Goal: Transaction & Acquisition: Purchase product/service

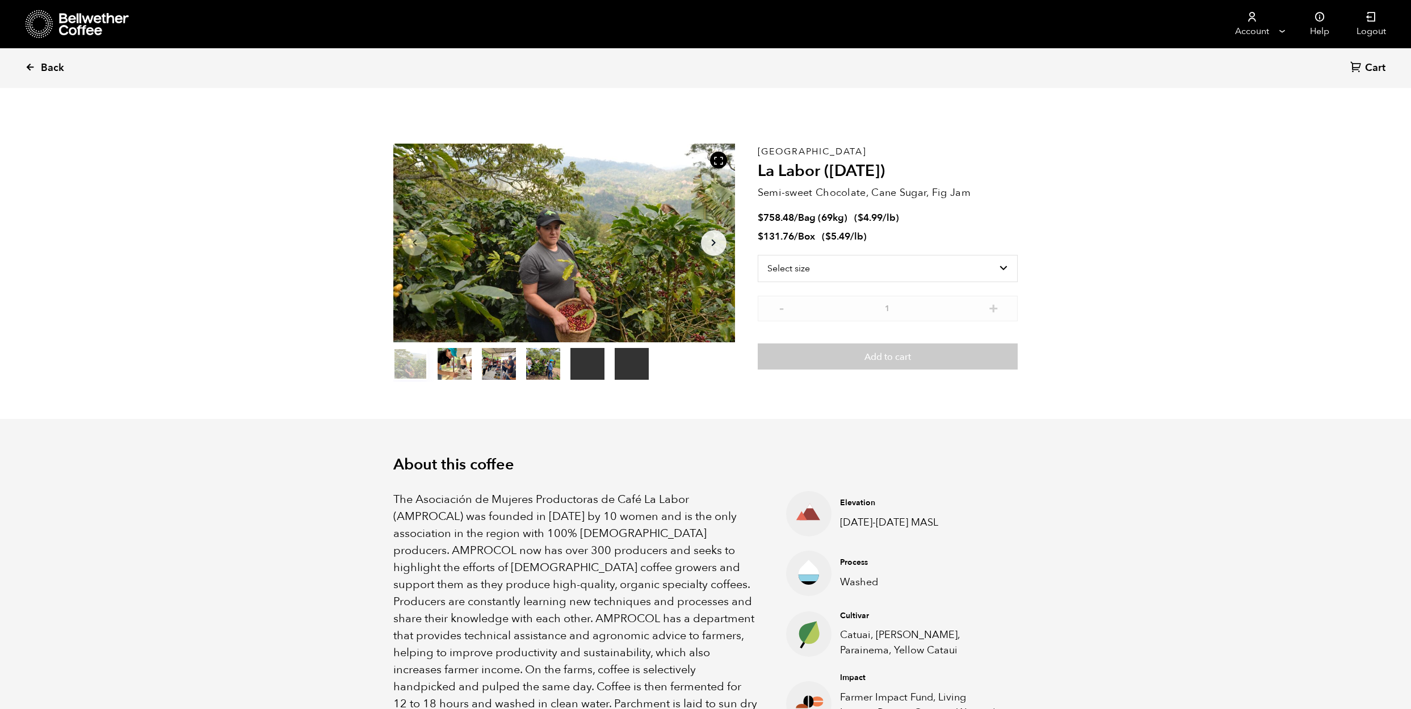
click at [39, 66] on link "Back" at bounding box center [60, 68] width 70 height 39
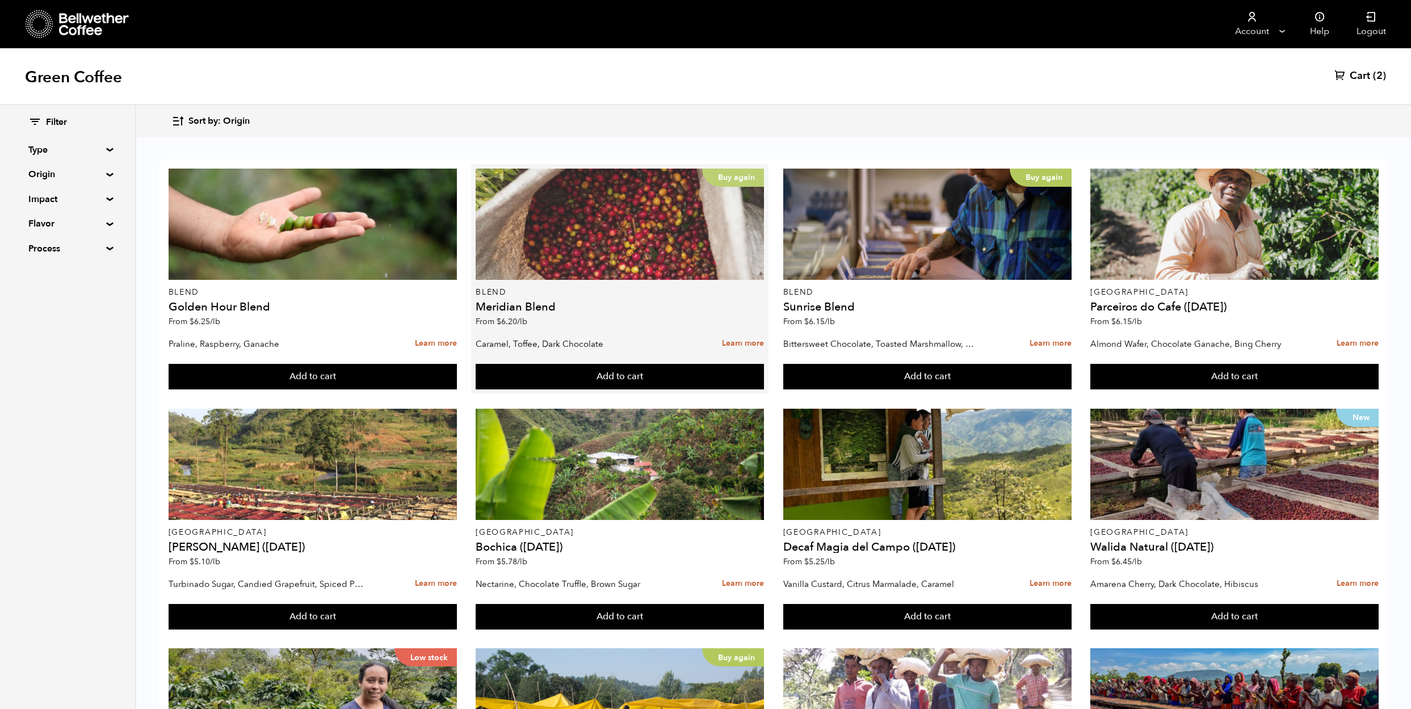
click at [607, 256] on div "Buy again" at bounding box center [619, 224] width 288 height 111
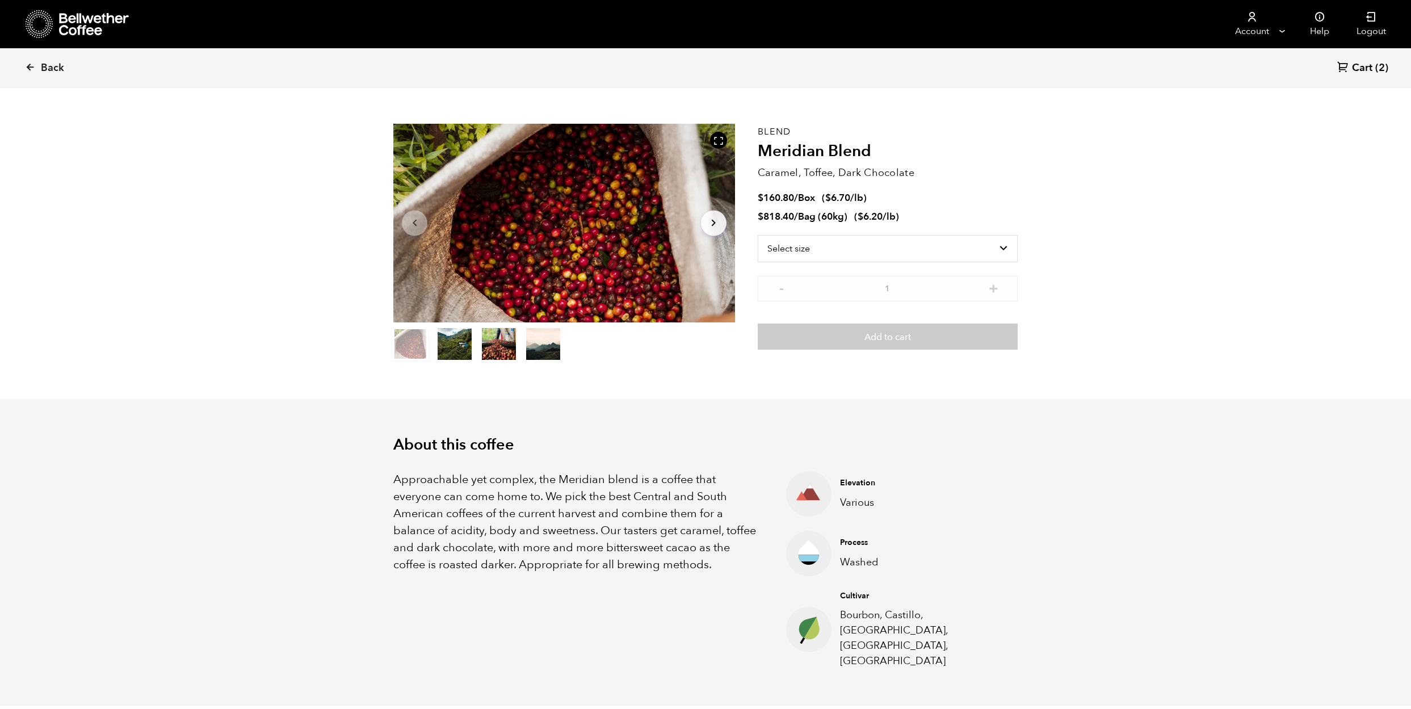
scroll to position [67, 0]
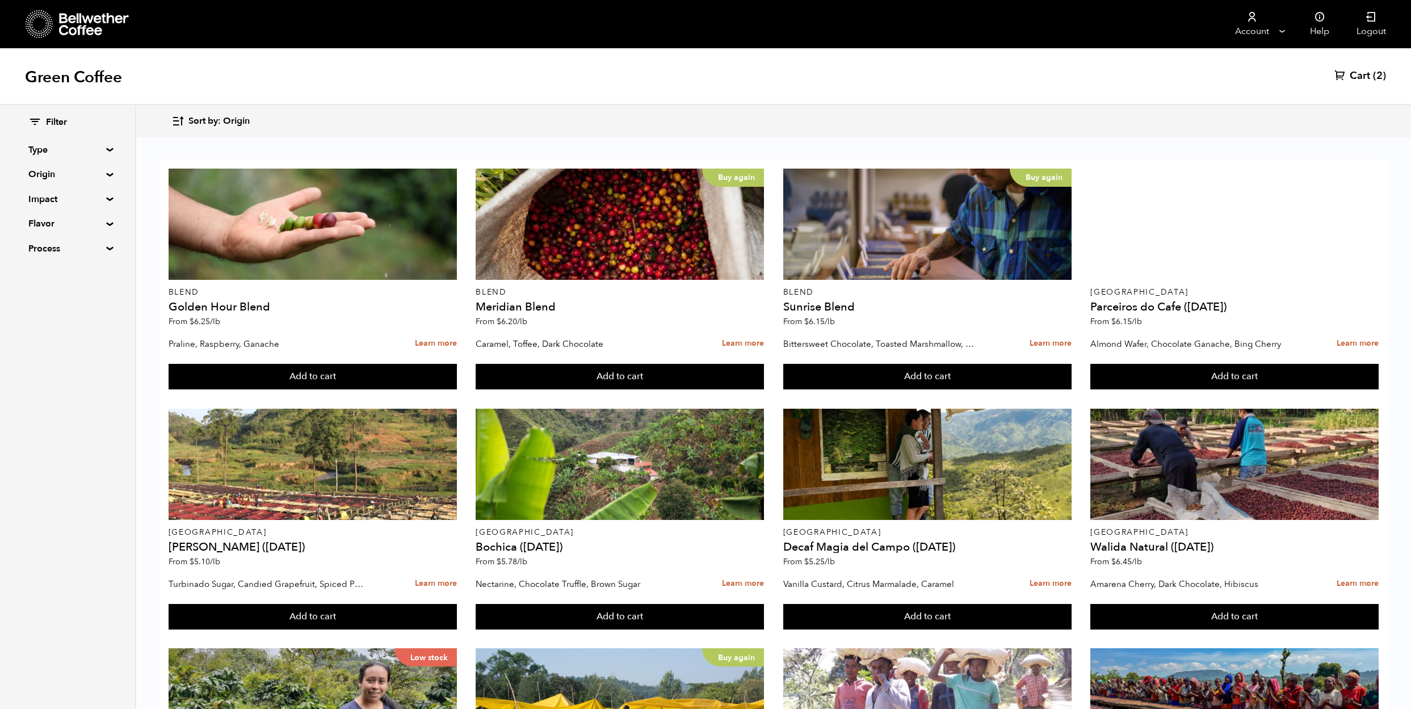
scroll to position [677, 0]
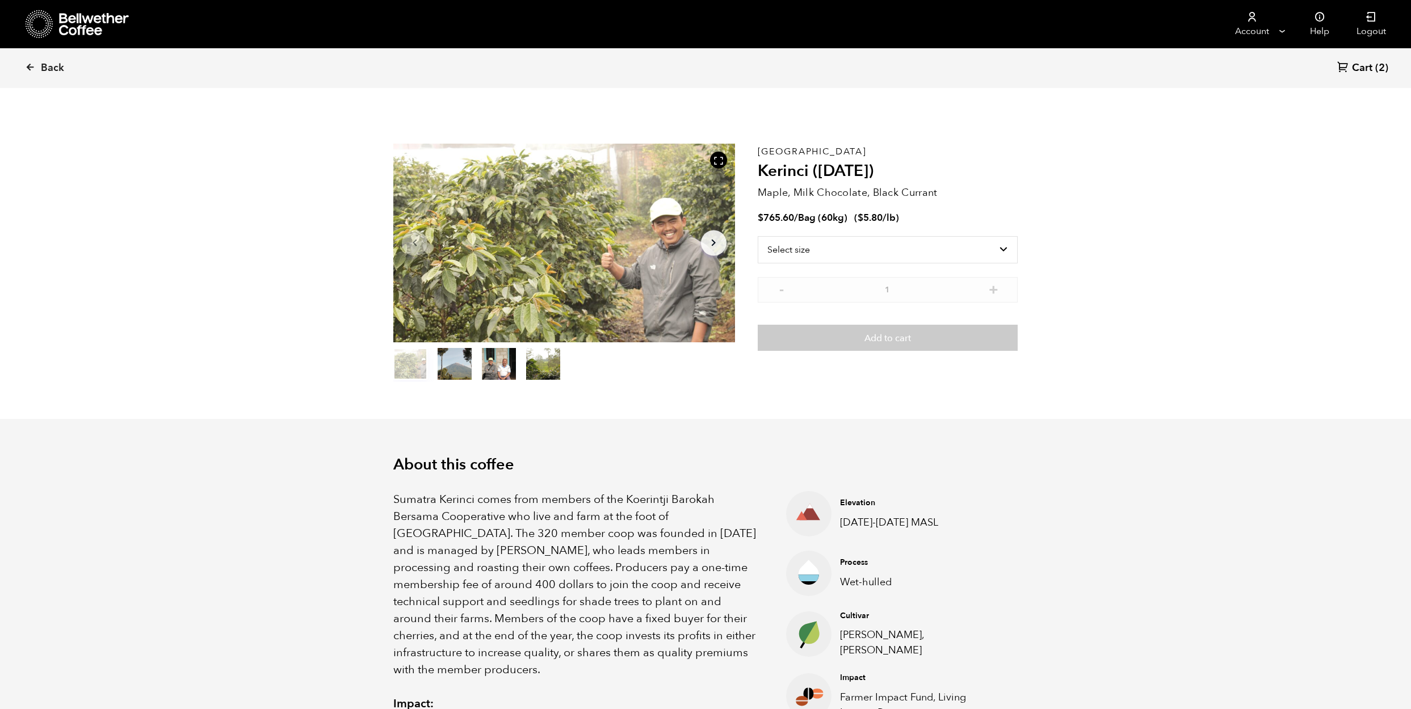
scroll to position [494, 604]
select select "bag-3"
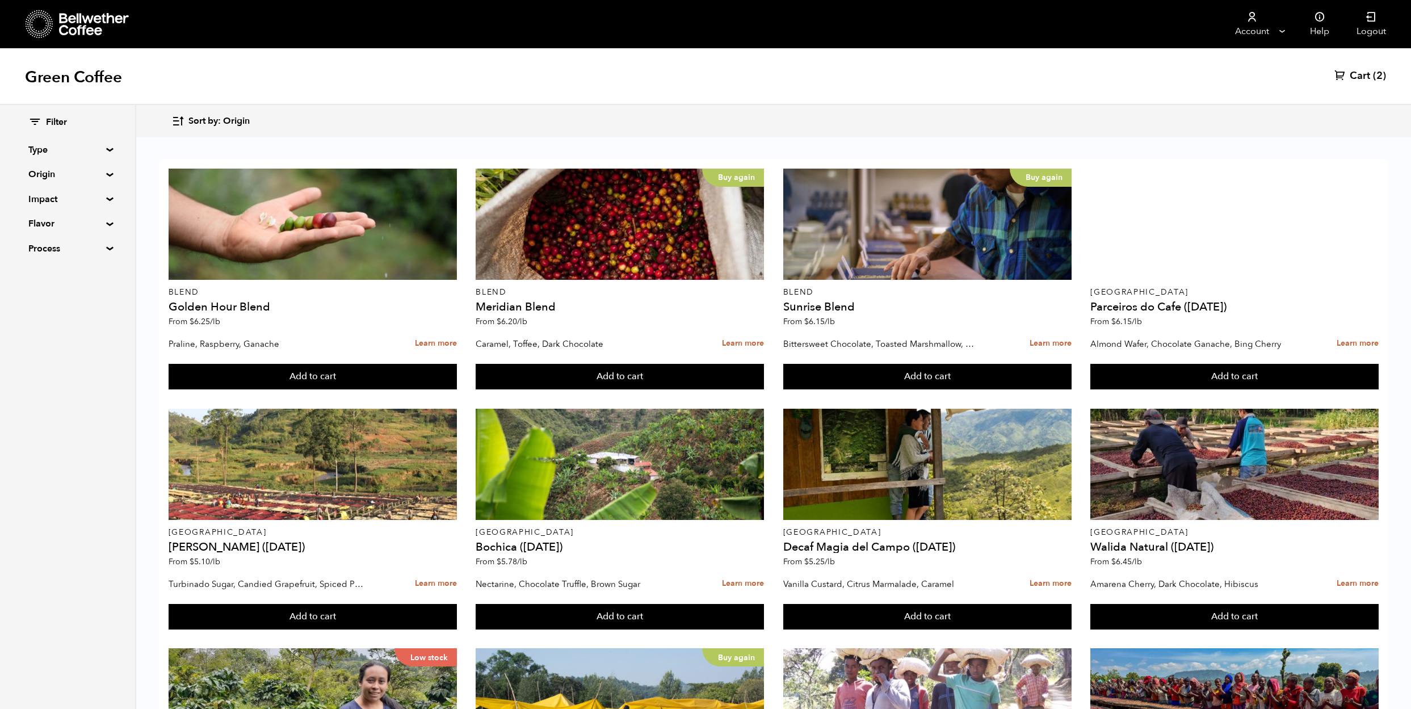
scroll to position [677, 0]
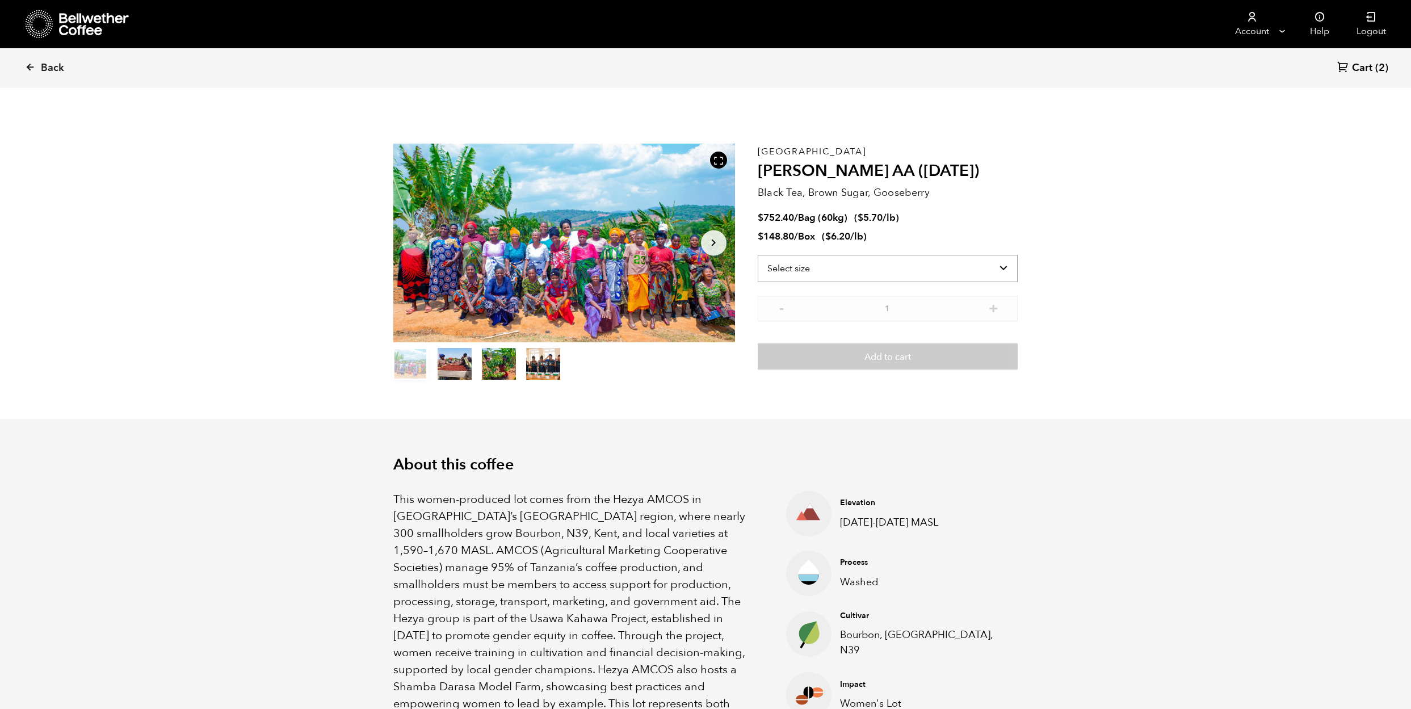
scroll to position [494, 604]
select select "box"
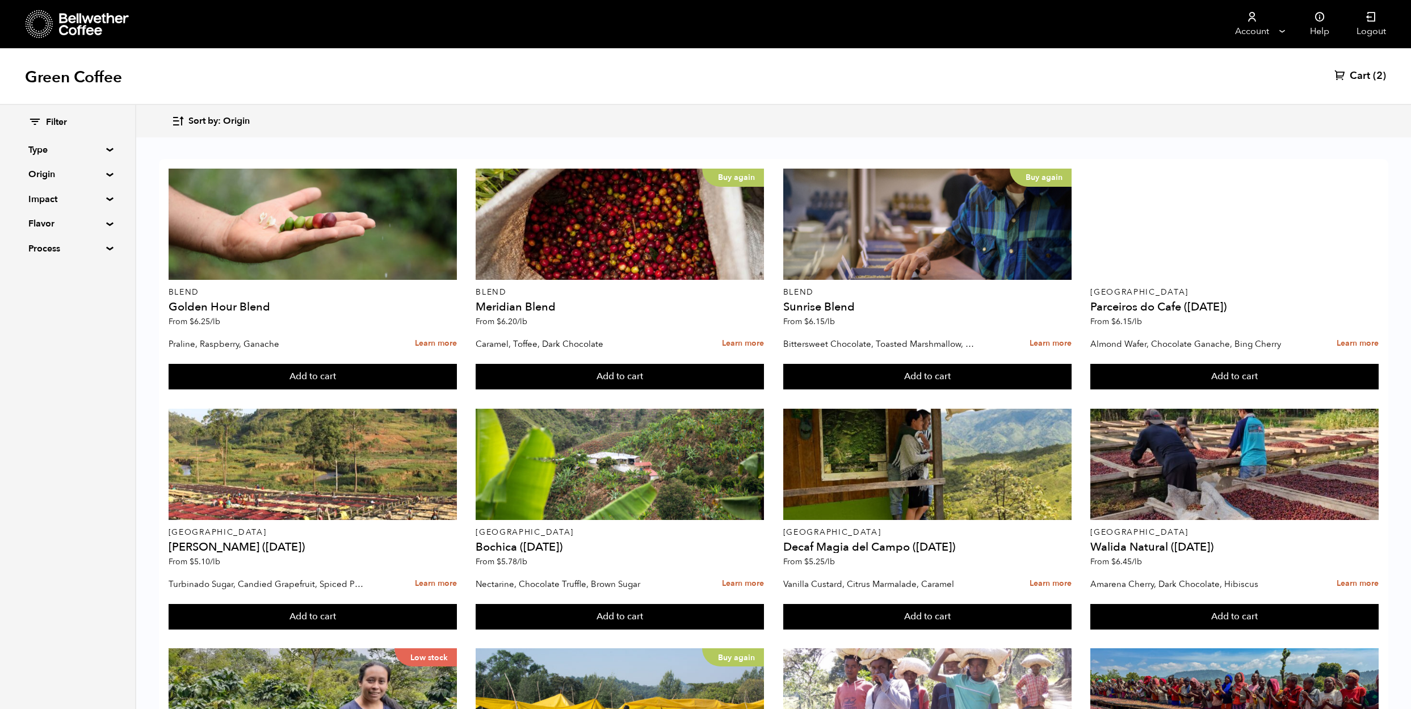
scroll to position [587, 0]
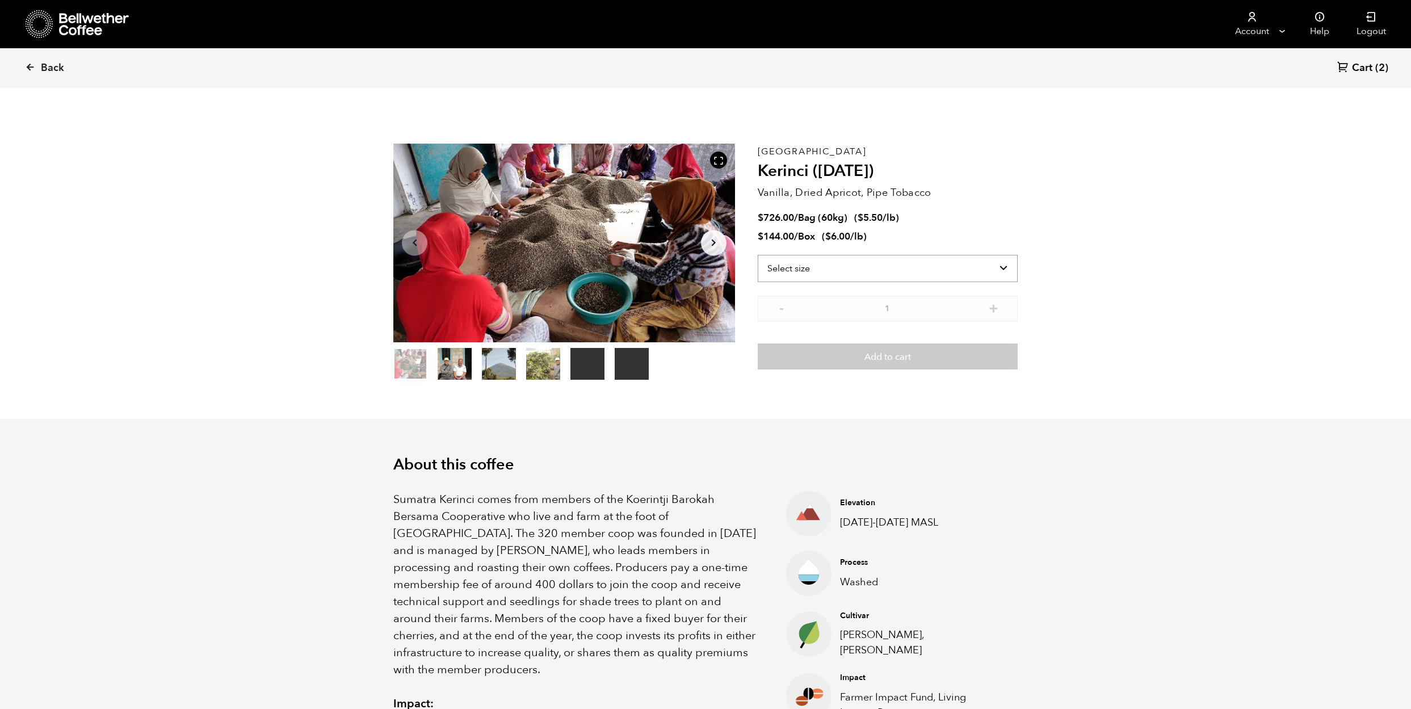
scroll to position [494, 604]
select select "box"
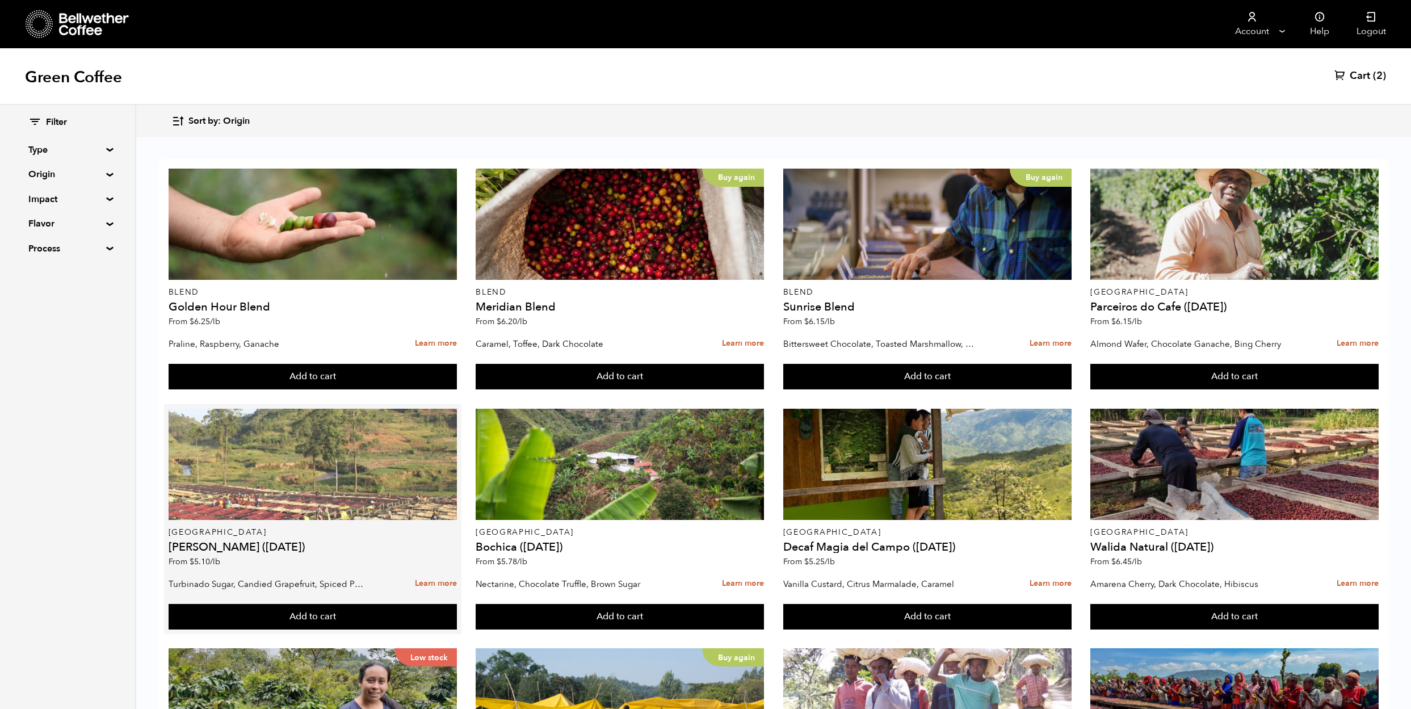
click at [347, 485] on div at bounding box center [313, 464] width 288 height 111
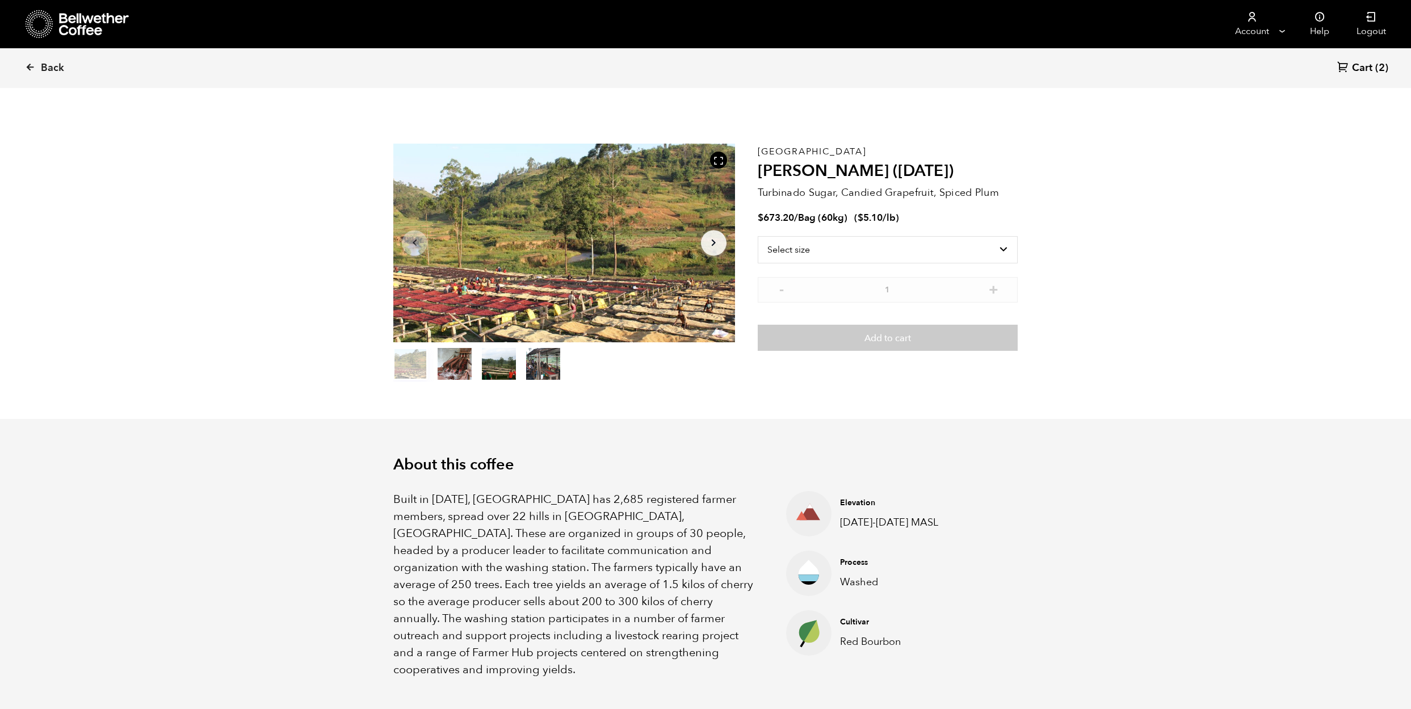
scroll to position [494, 604]
select select "bag-3"
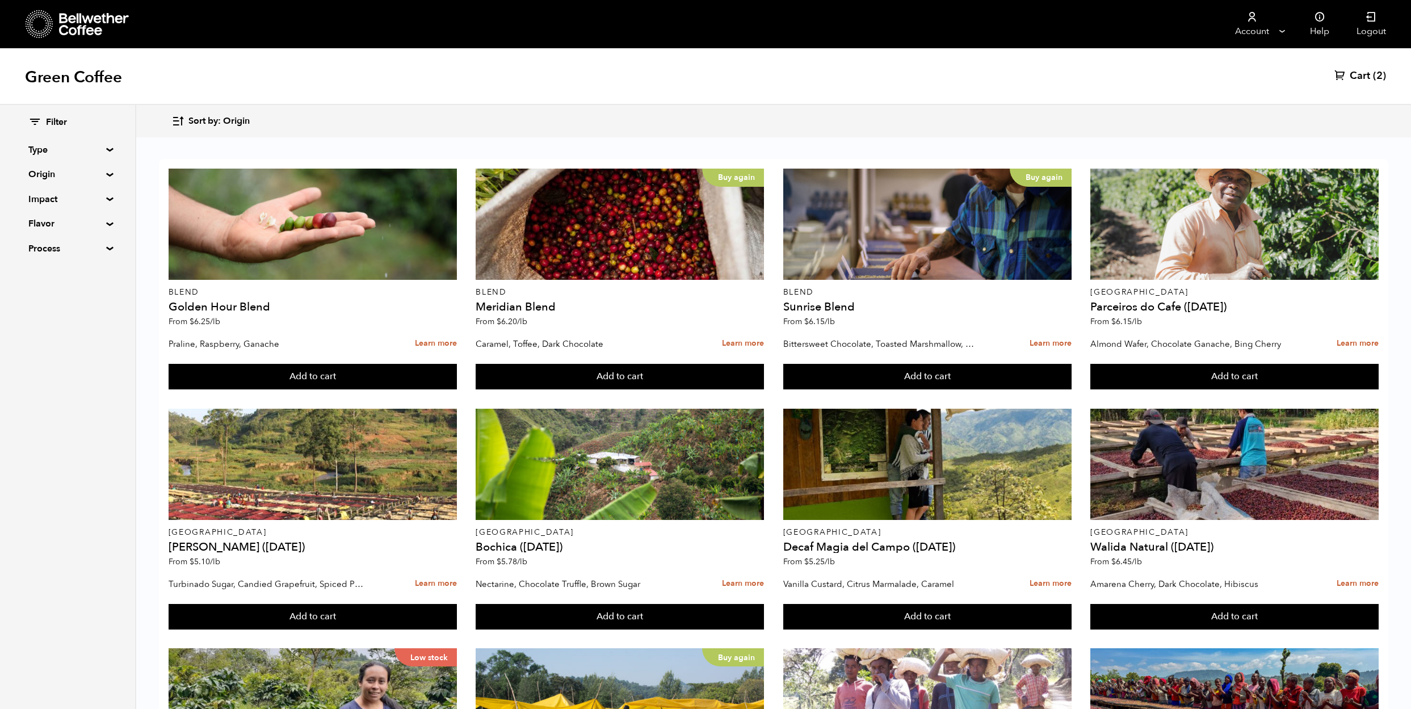
scroll to position [460, 0]
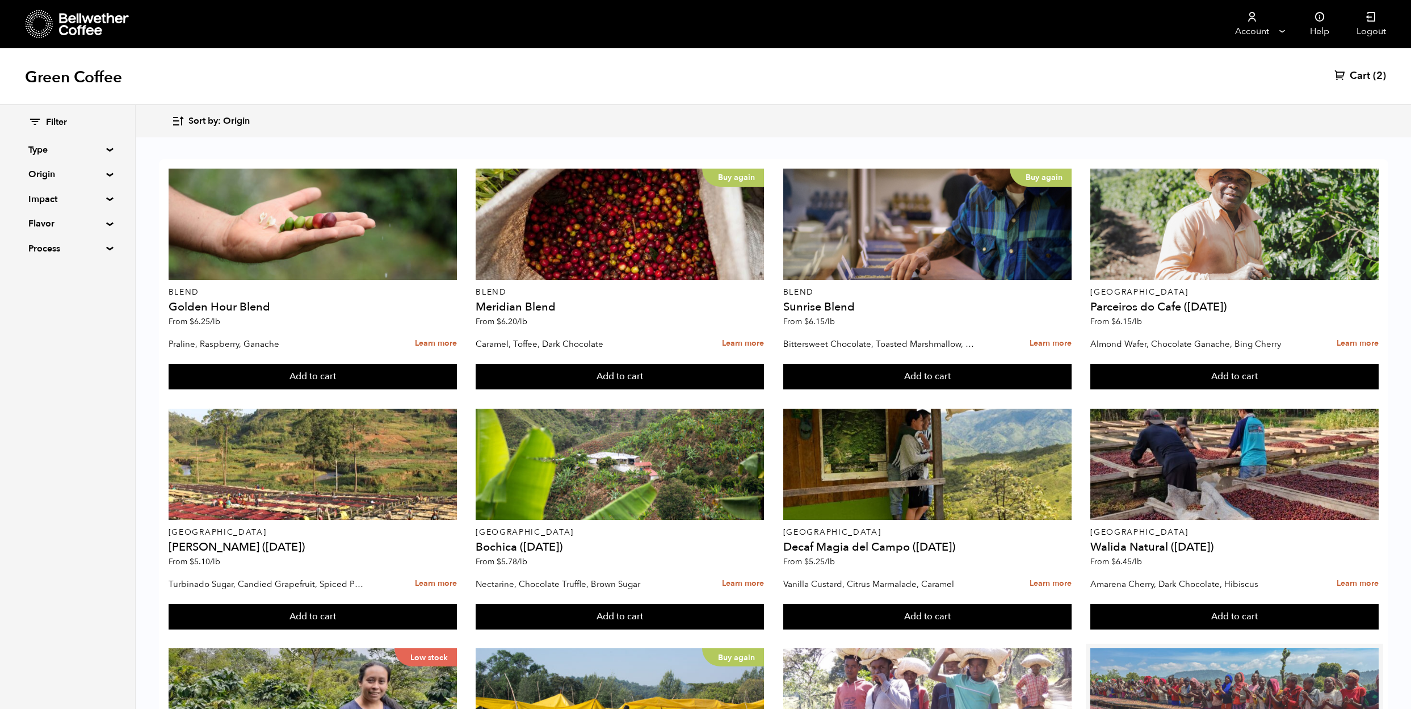
click at [1172, 648] on div at bounding box center [1234, 703] width 288 height 111
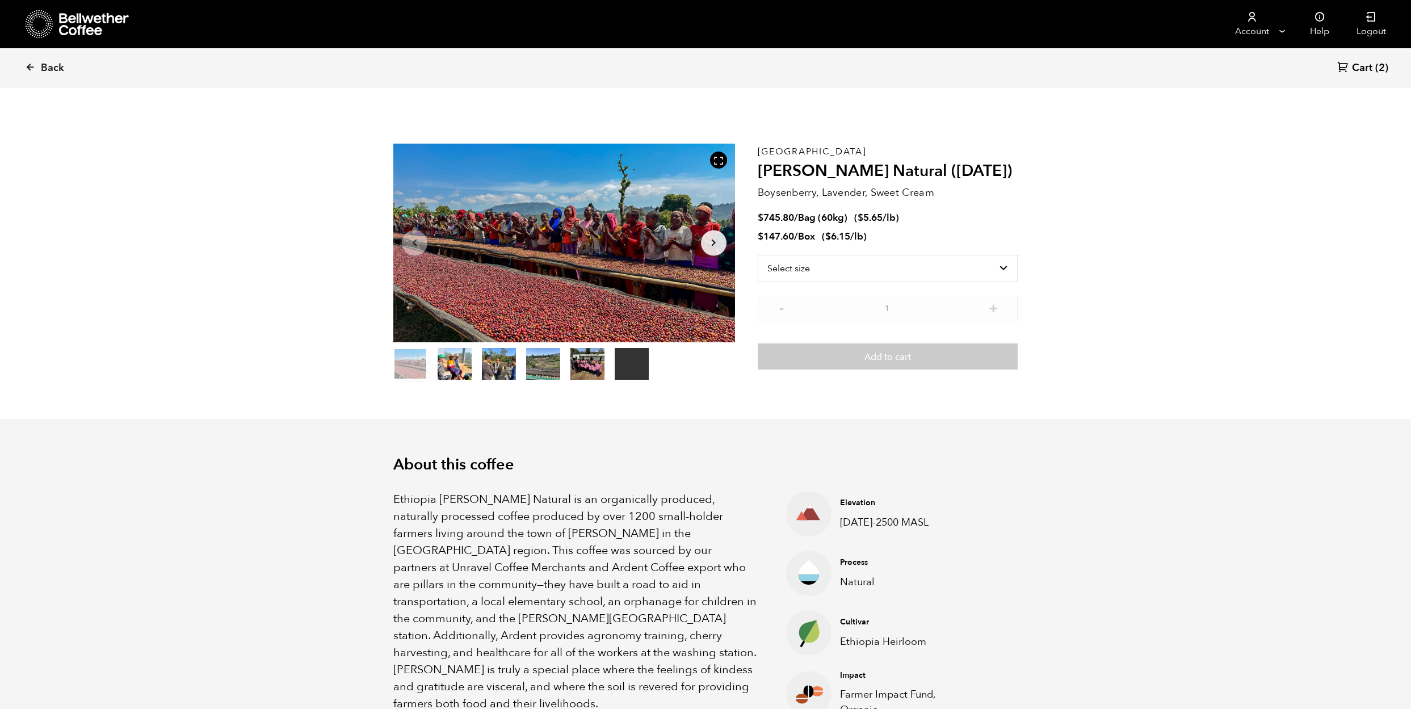
scroll to position [494, 604]
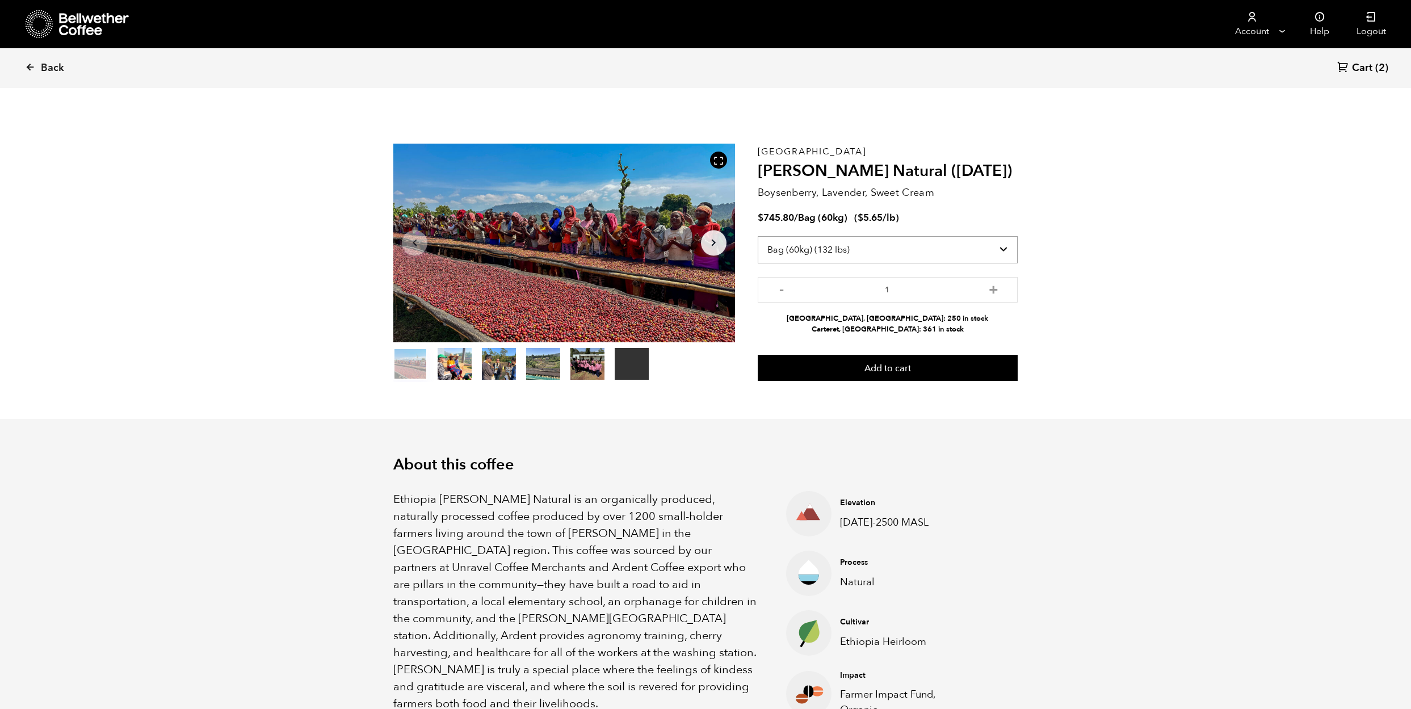
select select "box"
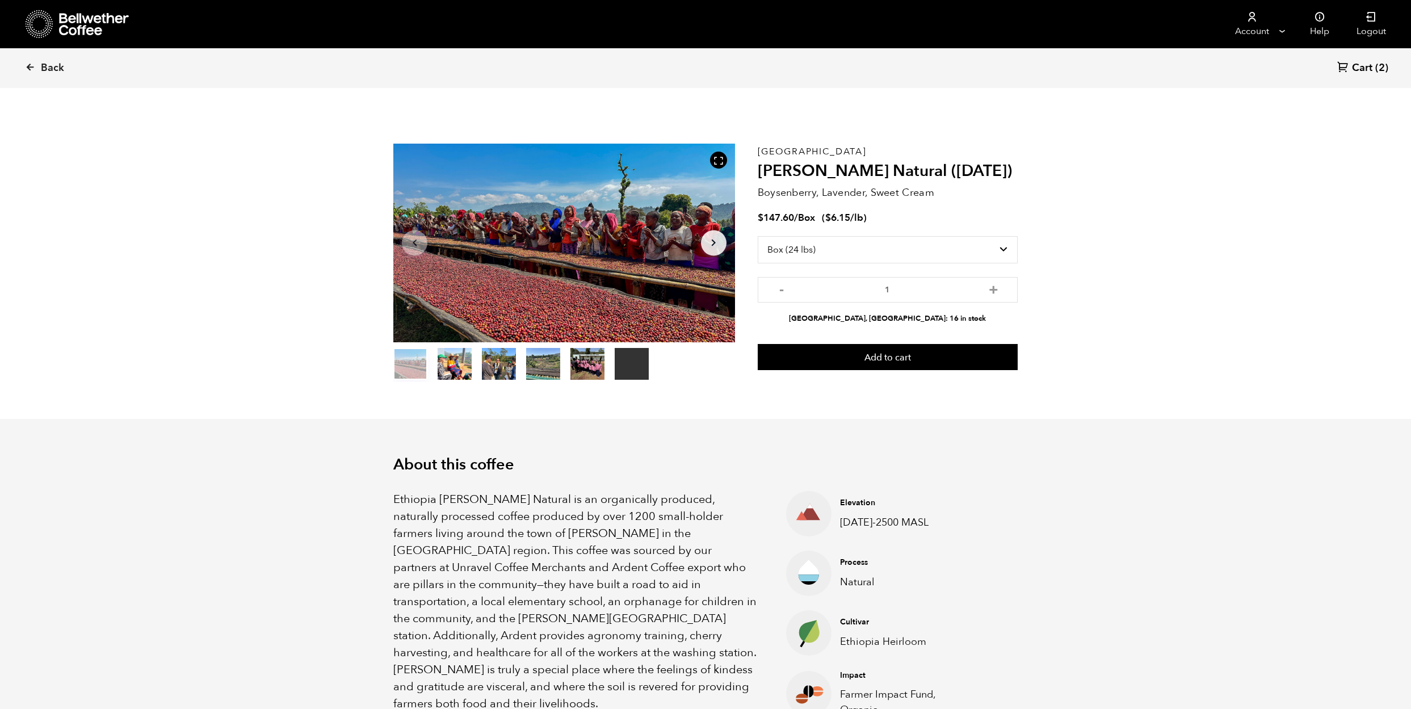
click at [1353, 68] on span "Cart" at bounding box center [1362, 68] width 20 height 14
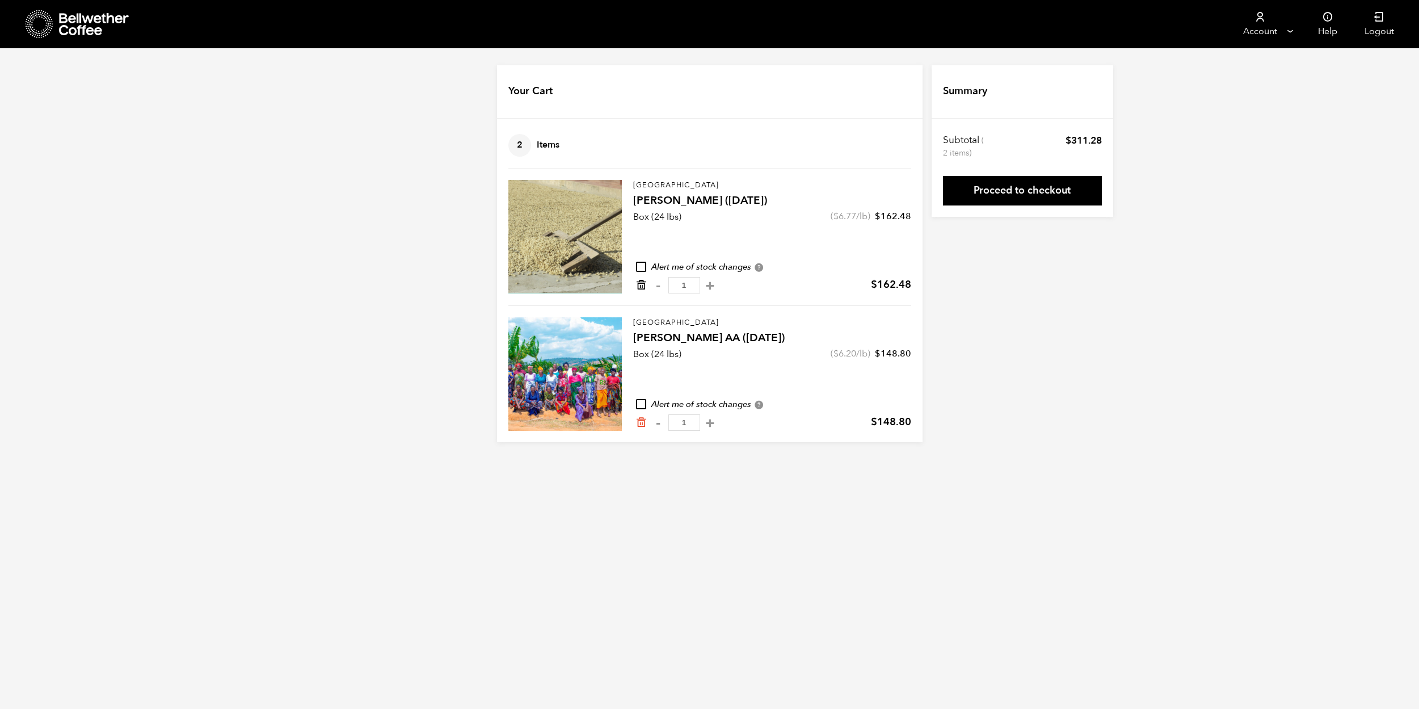
click at [643, 286] on icon "Remove from cart" at bounding box center [640, 284] width 11 height 11
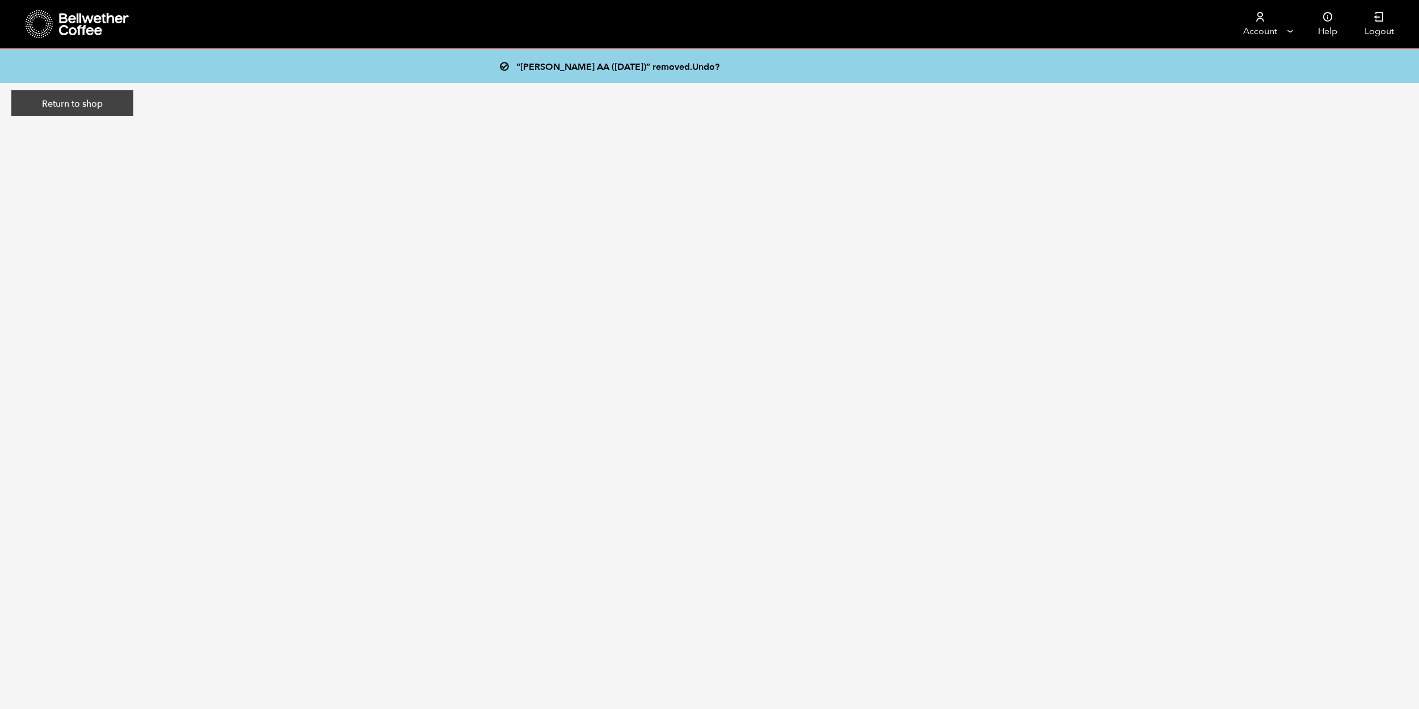
click at [68, 91] on link "Return to shop" at bounding box center [72, 103] width 122 height 26
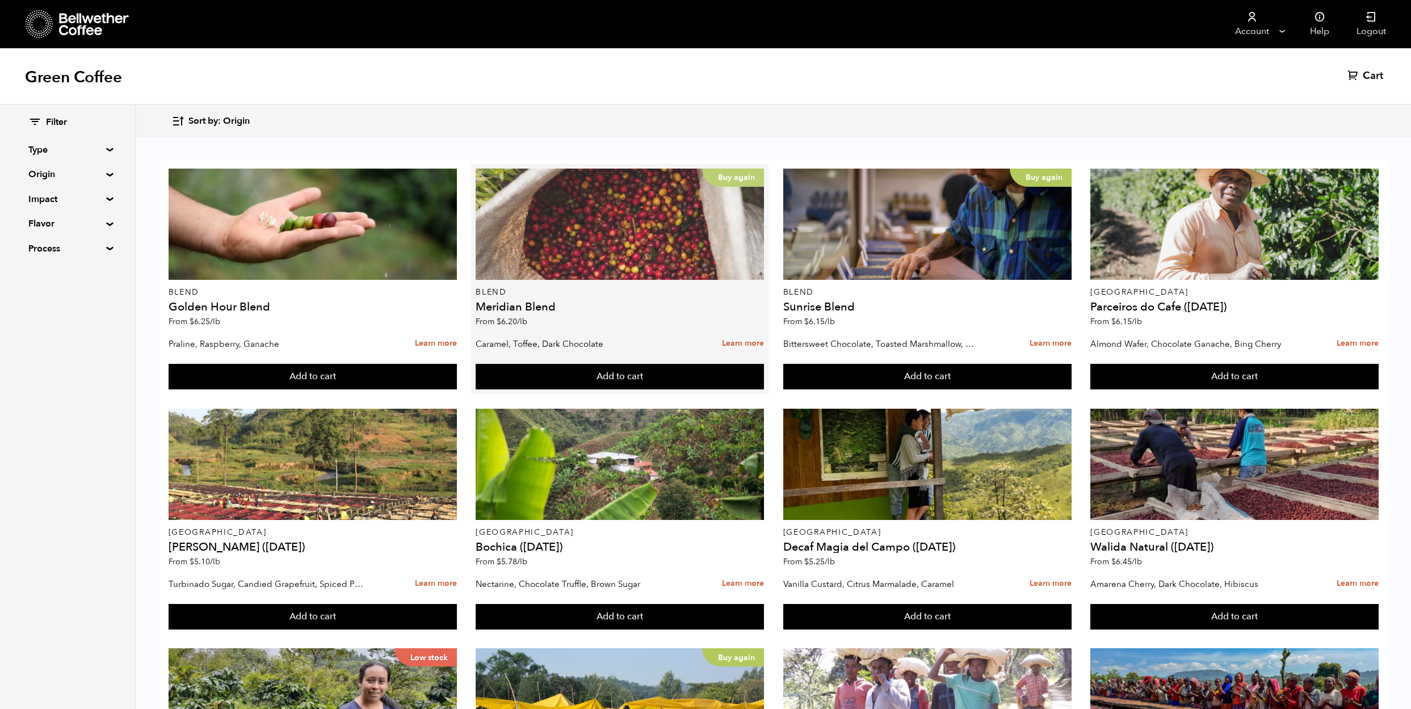
click at [562, 237] on div "Buy again" at bounding box center [619, 224] width 288 height 111
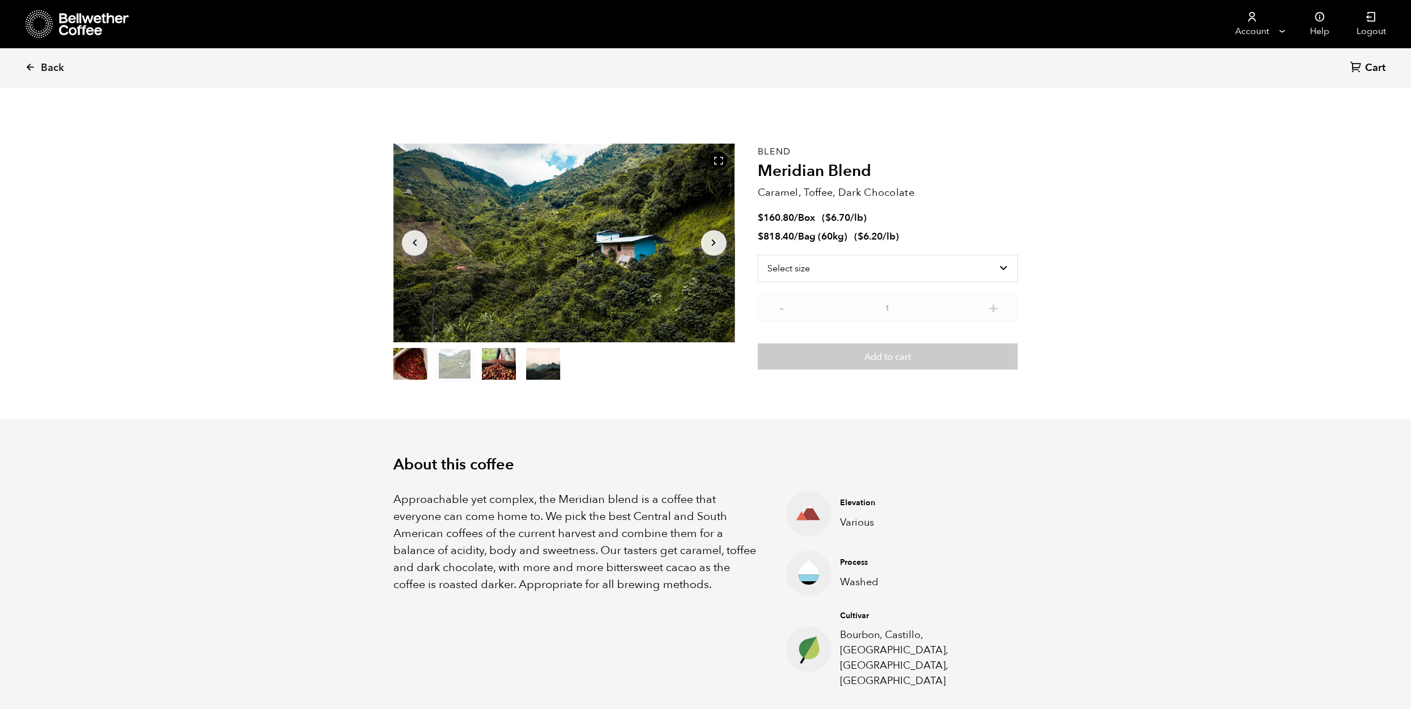
scroll to position [494, 604]
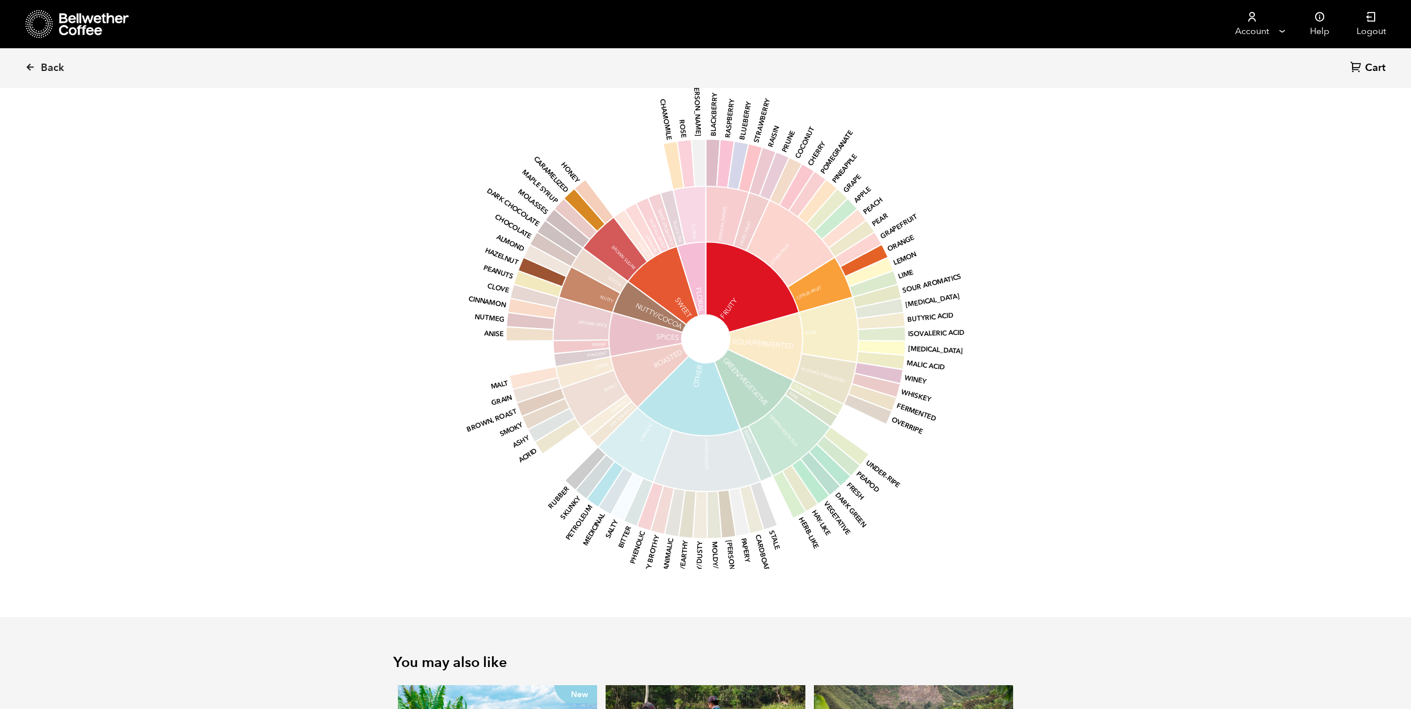
scroll to position [663, 0]
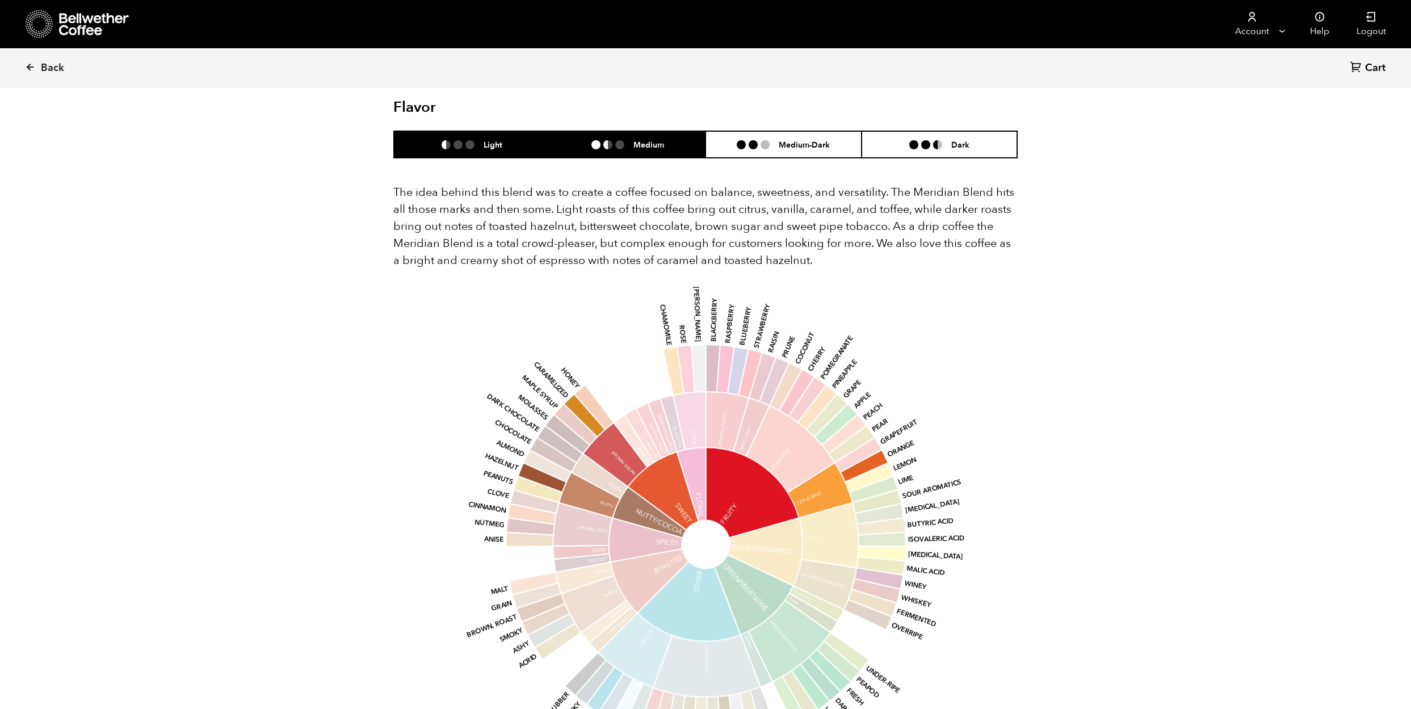
click at [651, 140] on h6 "Medium" at bounding box center [648, 145] width 31 height 10
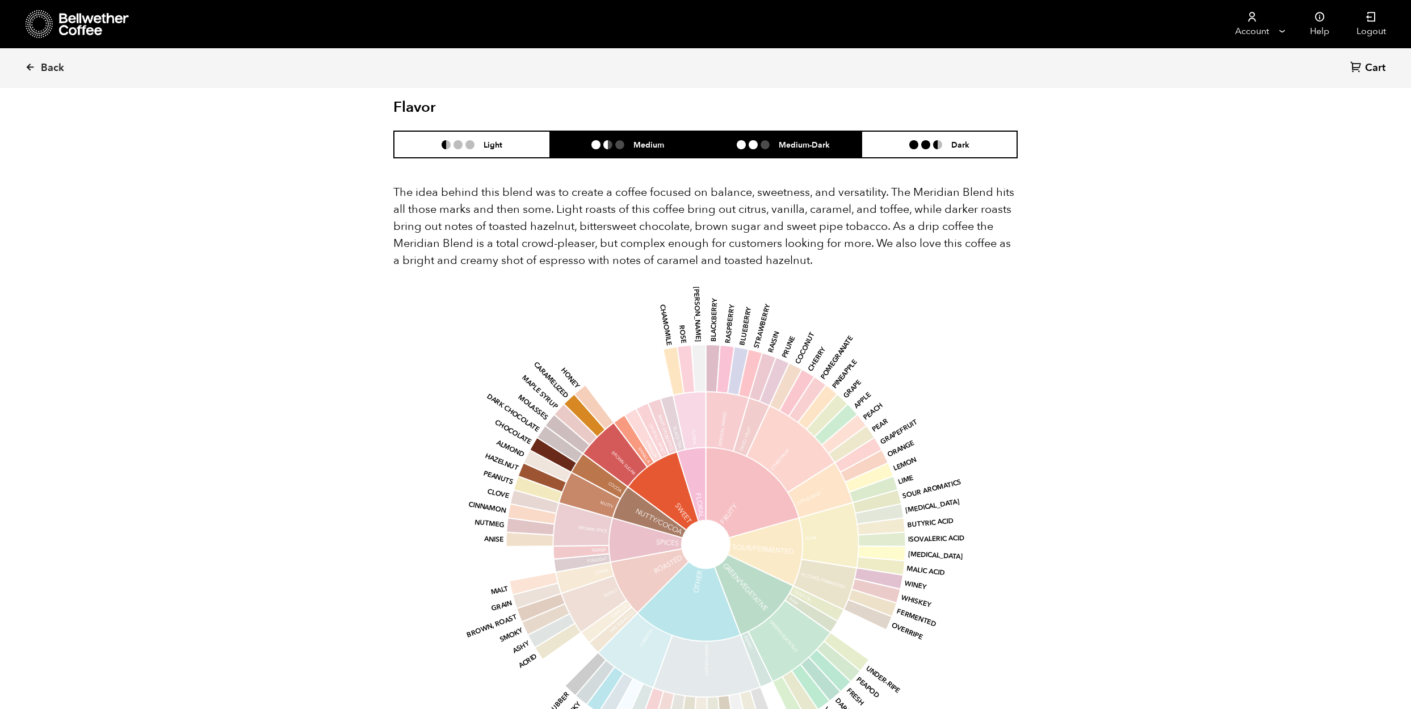
click at [802, 140] on h6 "Medium-Dark" at bounding box center [803, 145] width 51 height 10
click at [653, 140] on h6 "Medium" at bounding box center [648, 145] width 31 height 10
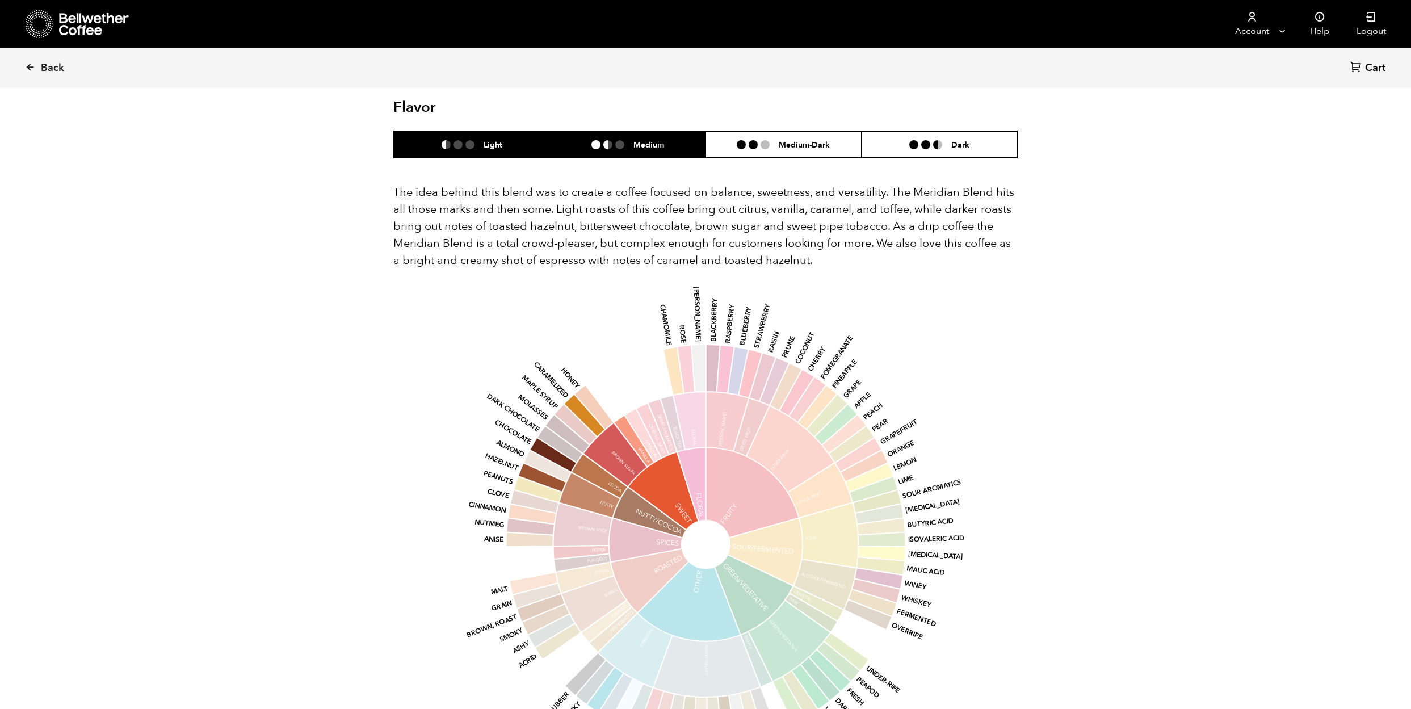
click at [490, 140] on h6 "Light" at bounding box center [492, 145] width 19 height 10
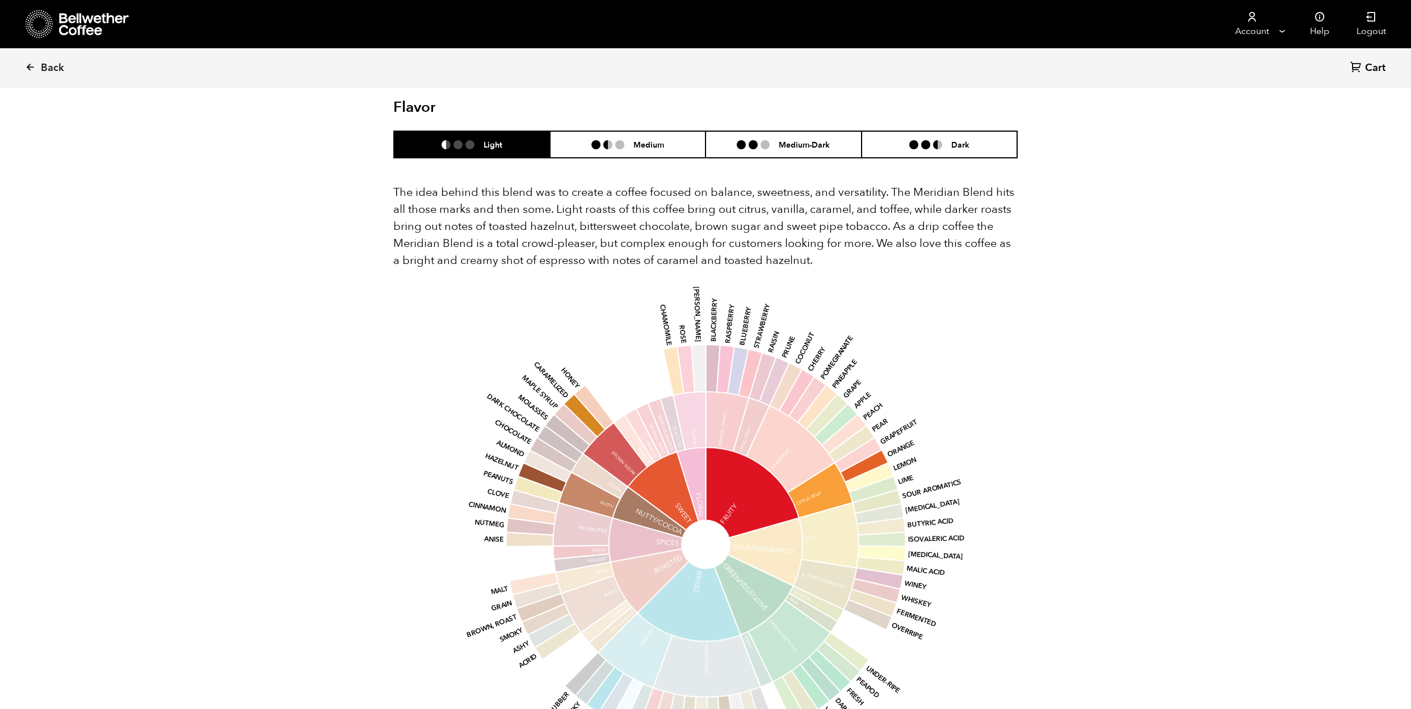
click at [1146, 331] on div "Back Cart (0) Item 3 of 4 Arrow Left Arrow Right item 0 item 1 item 2 item 3 It…" at bounding box center [705, 280] width 1411 height 1750
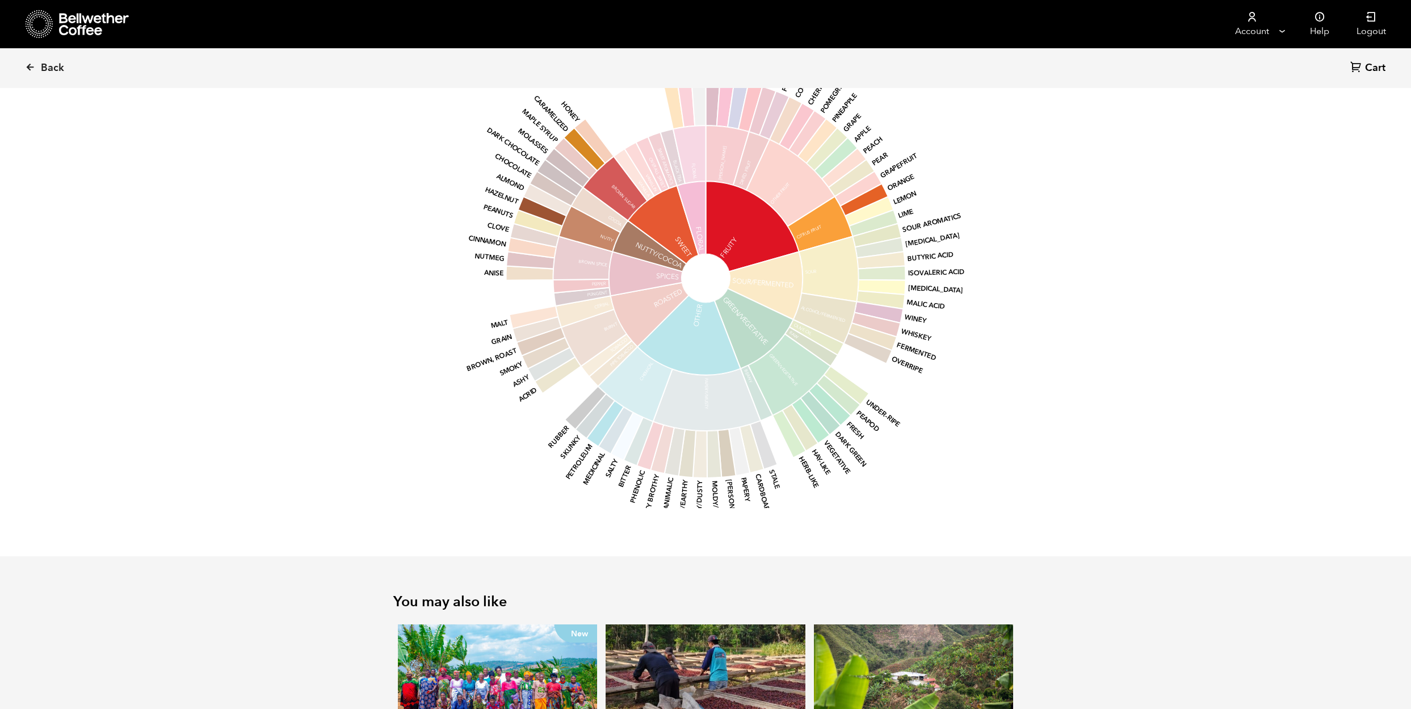
scroll to position [1071, 0]
